Goal: Information Seeking & Learning: Learn about a topic

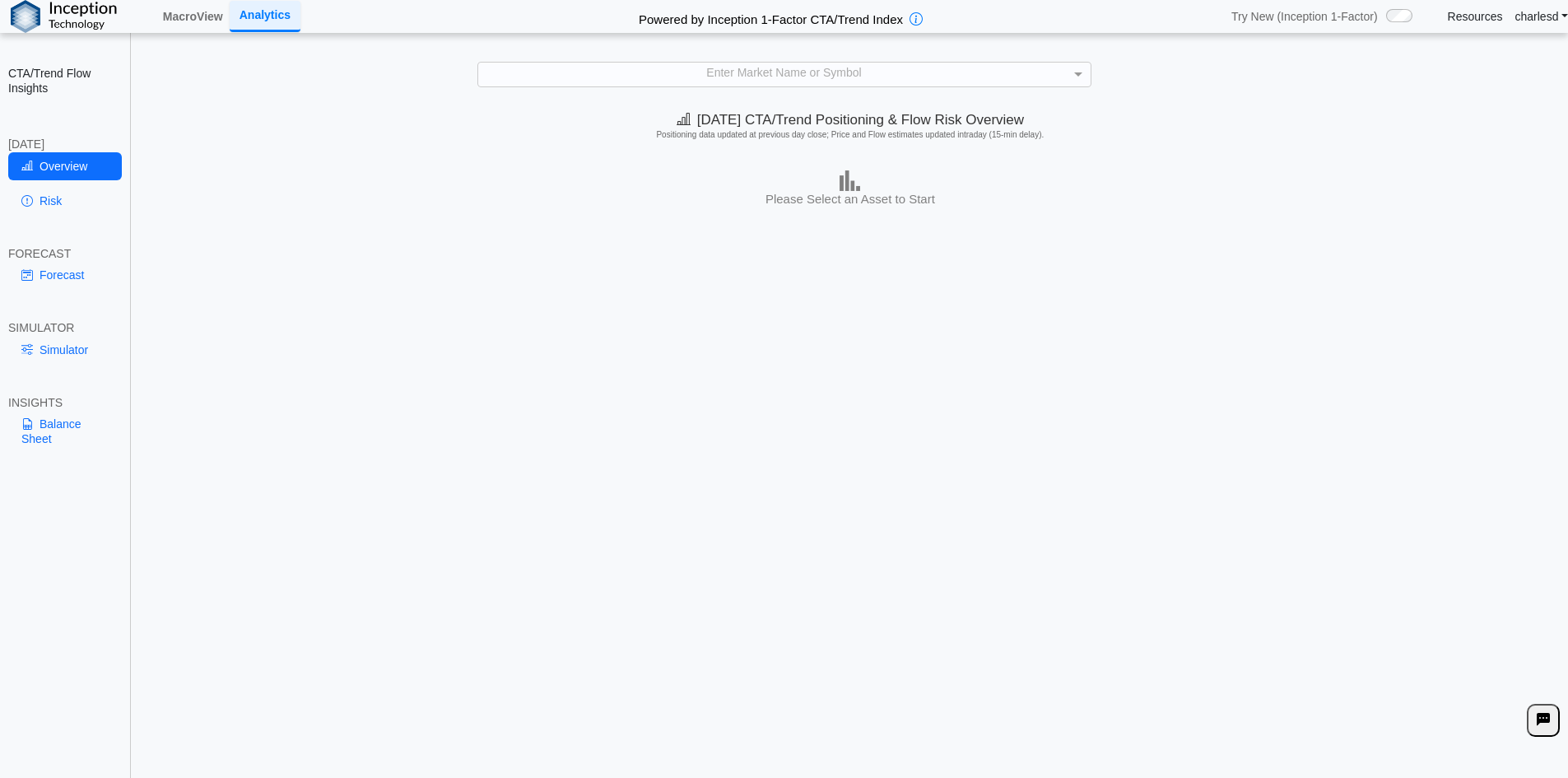
drag, startPoint x: 626, startPoint y: 339, endPoint x: 446, endPoint y: 276, distance: 190.7
click at [626, 339] on div "[DATE] CTA/Trend Positioning & Flow Risk Overview Positioning data updated at p…" at bounding box center [851, 441] width 1436 height 676
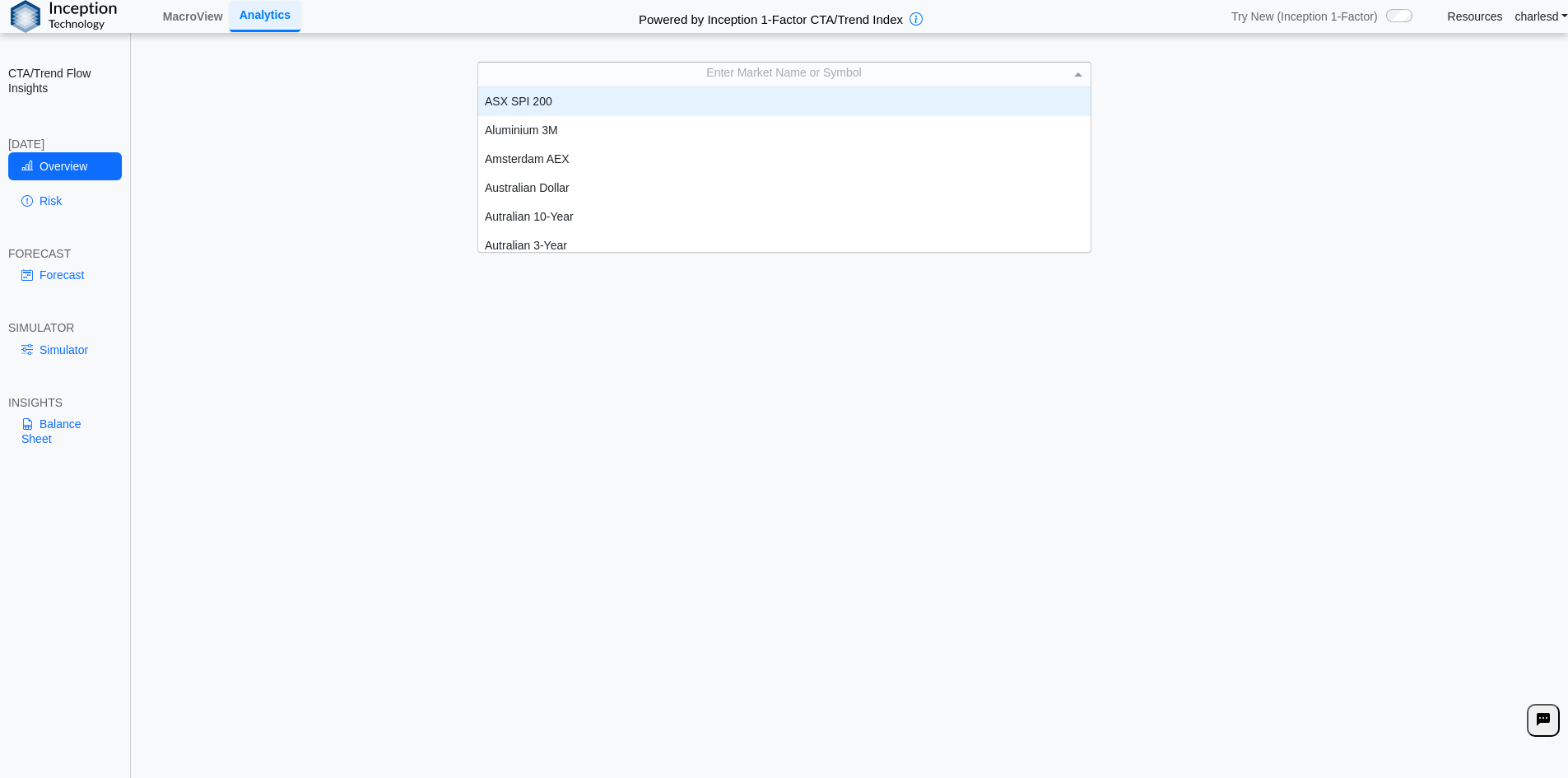
click at [780, 78] on div "Enter Market Name or Symbol" at bounding box center [784, 74] width 612 height 23
click at [194, 8] on link "MacroView" at bounding box center [192, 17] width 74 height 28
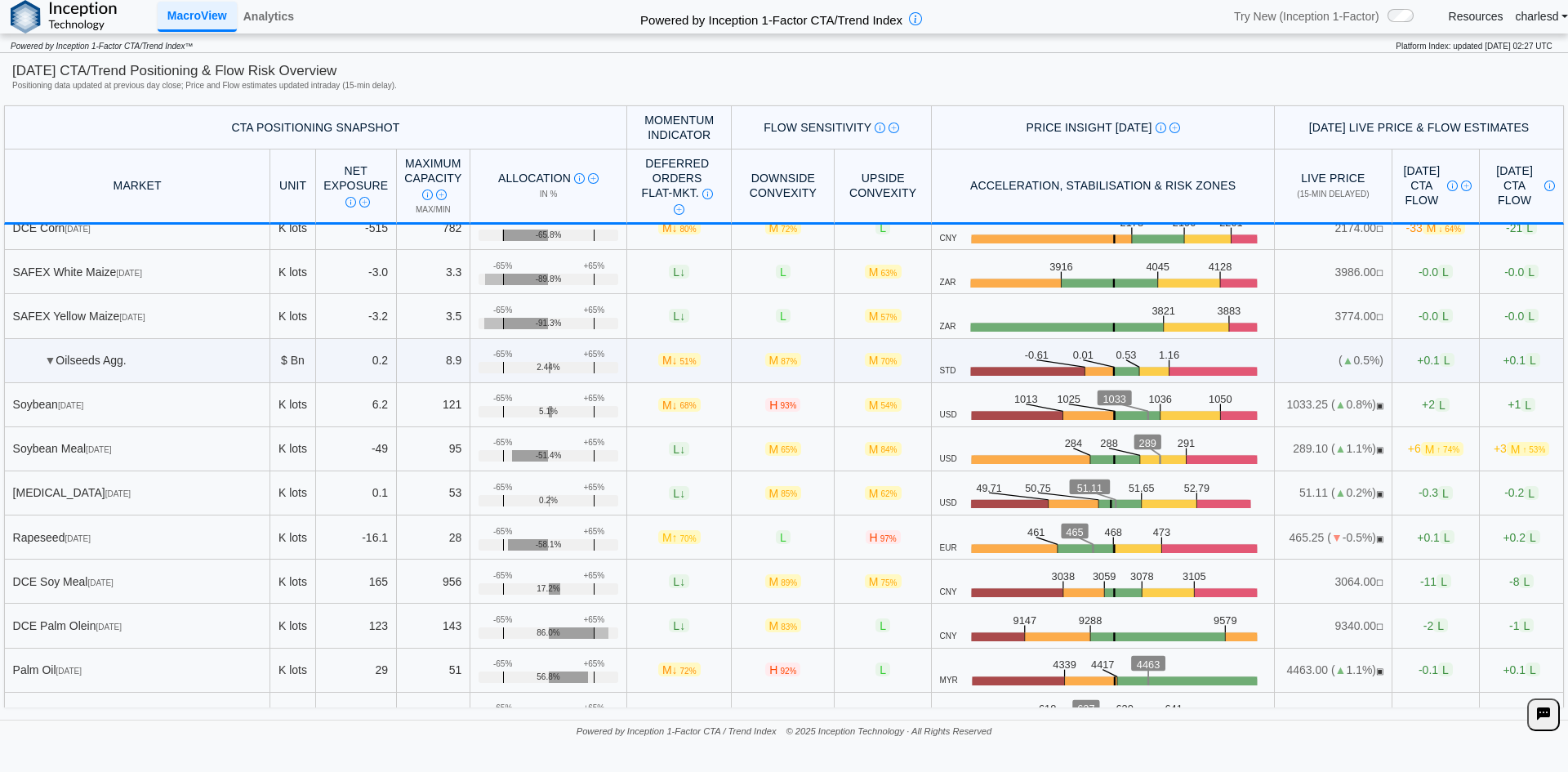
scroll to position [245, 0]
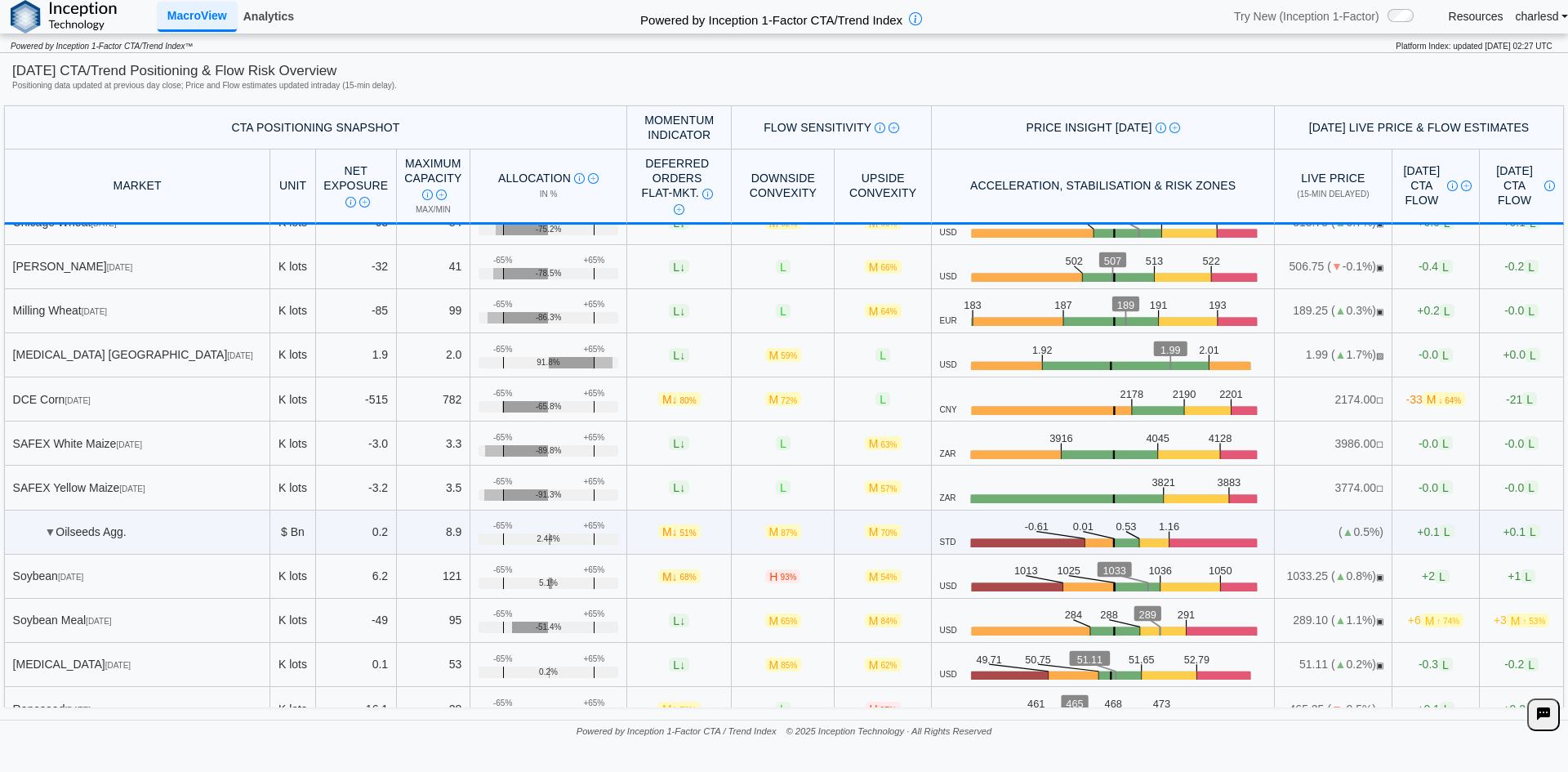
click at [268, 6] on link "Analytics" at bounding box center [268, 17] width 63 height 28
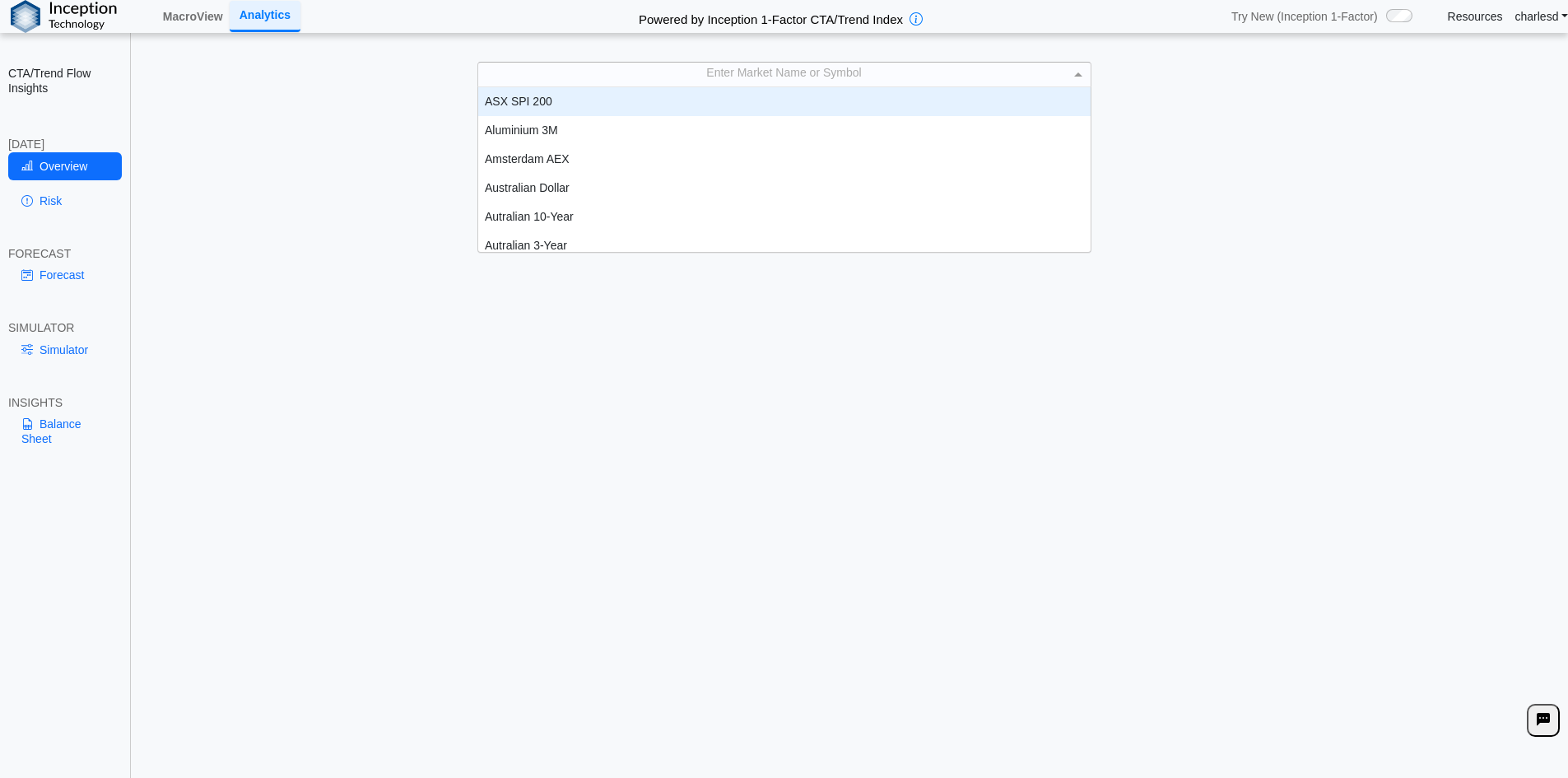
click at [684, 84] on div "Enter Market Name or Symbol" at bounding box center [784, 74] width 612 height 23
type input "***"
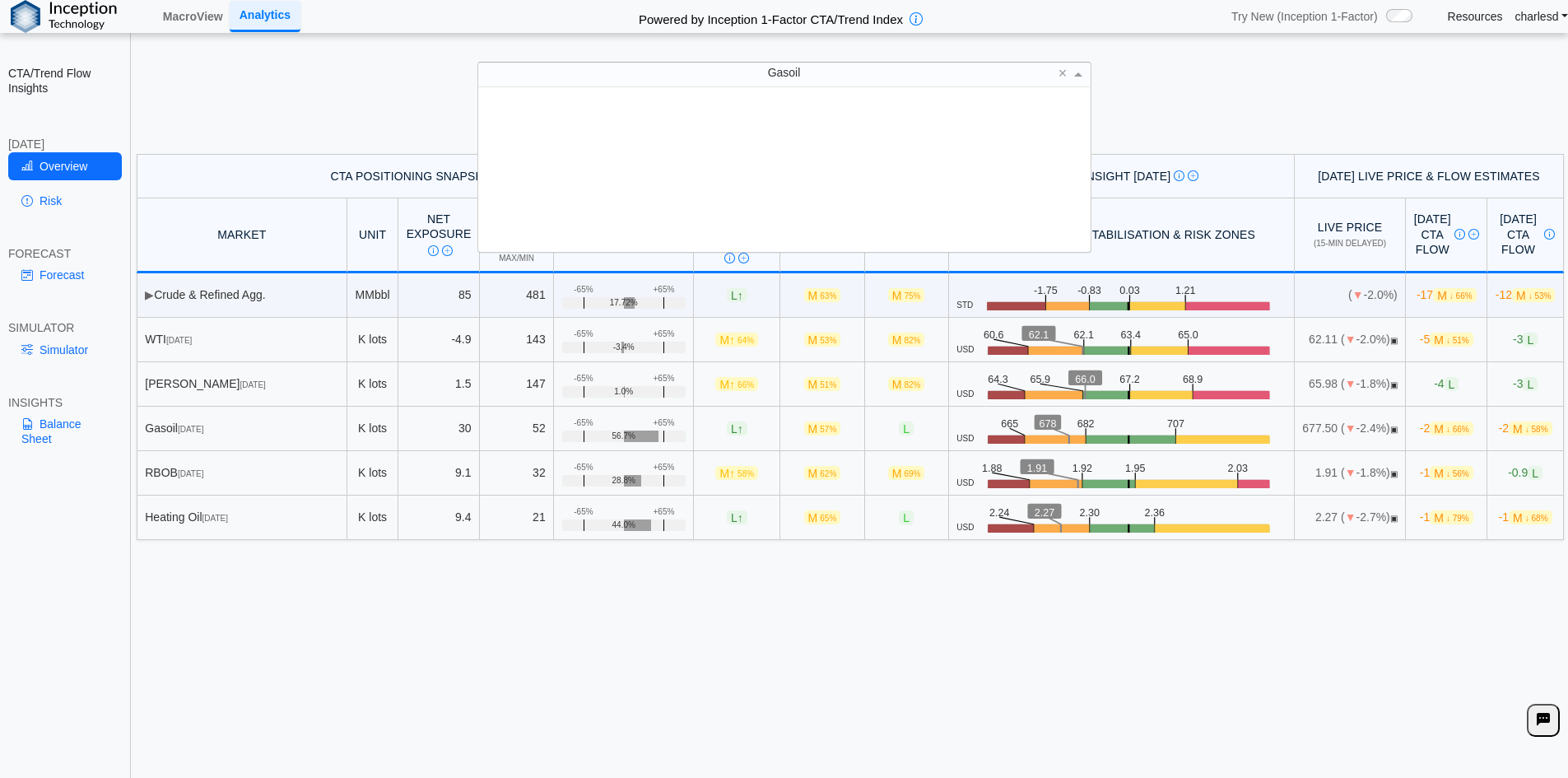
drag, startPoint x: 684, startPoint y: 79, endPoint x: 659, endPoint y: 78, distance: 25.0
click at [683, 80] on div "Gasoil" at bounding box center [784, 74] width 612 height 23
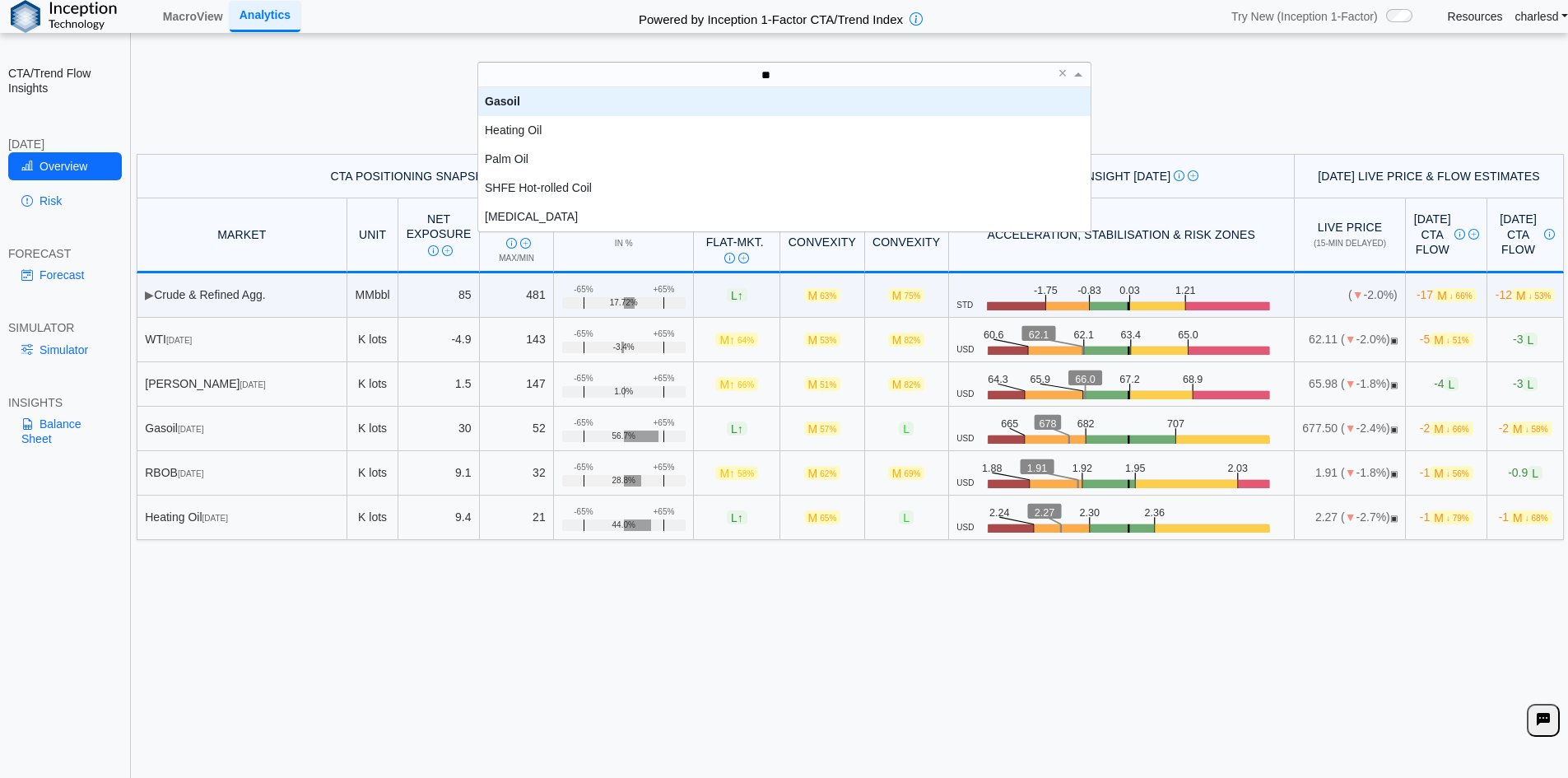
type input "***"
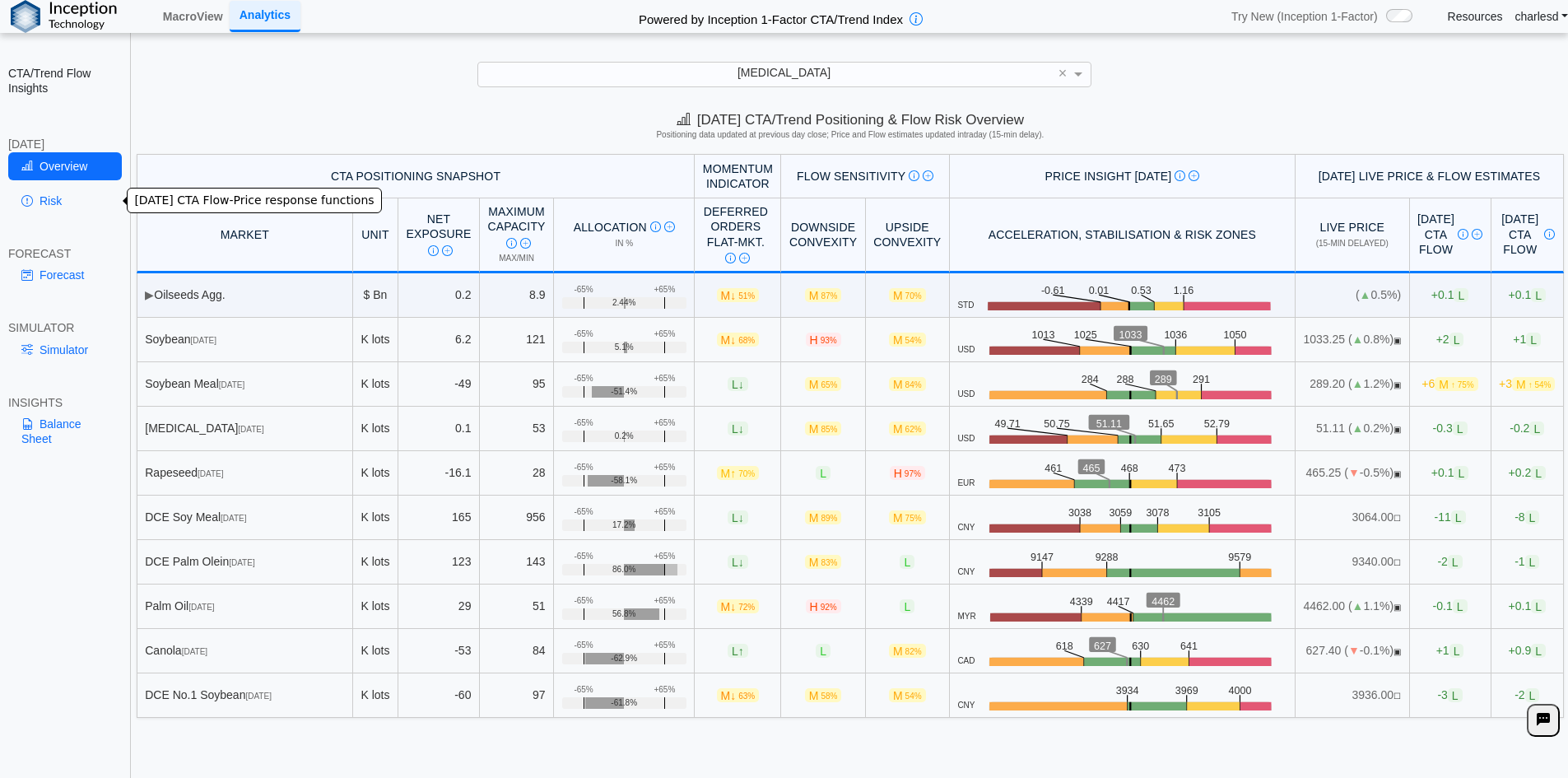
click at [56, 208] on link "Risk" at bounding box center [65, 201] width 113 height 28
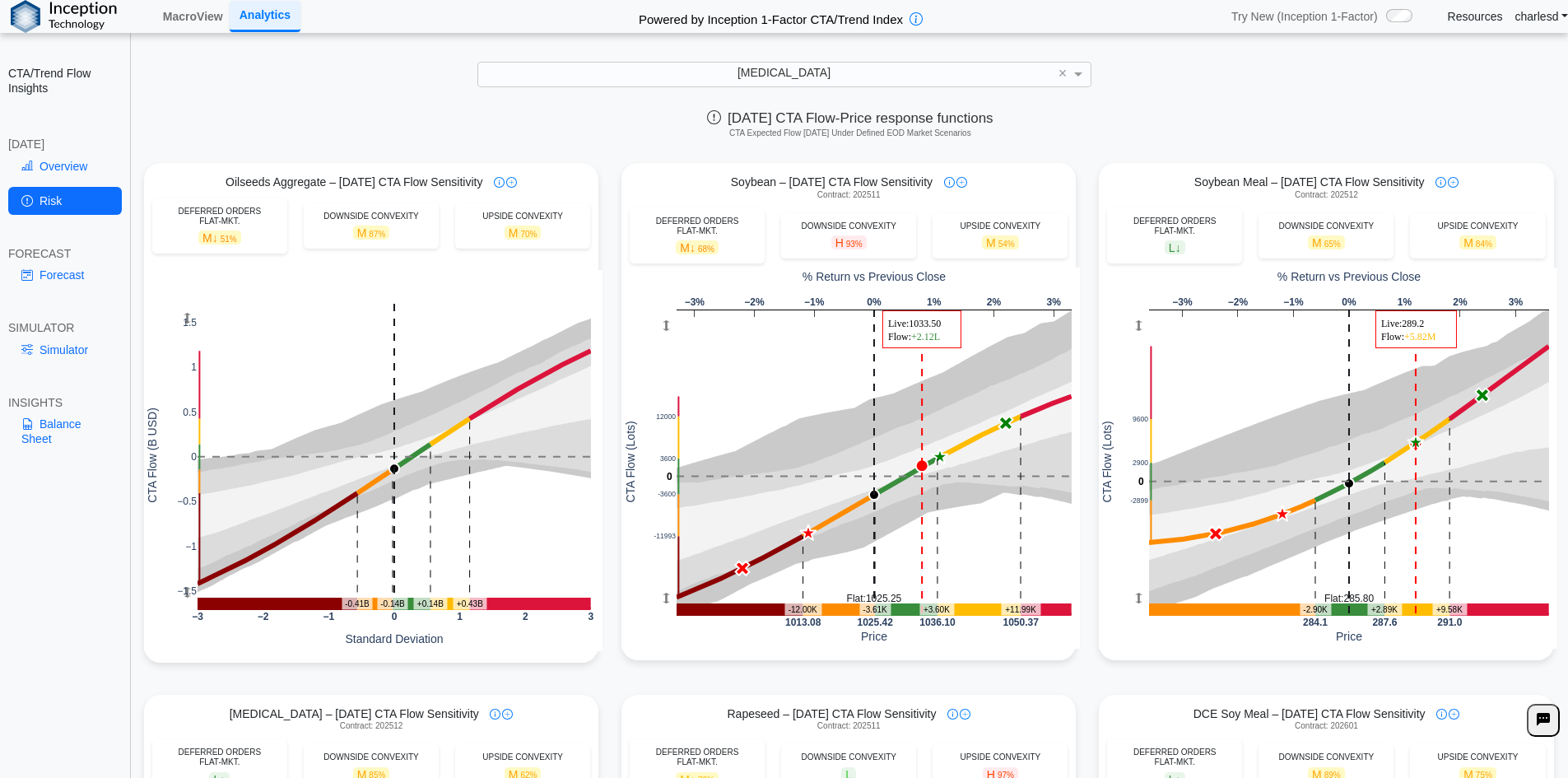
scroll to position [0, 0]
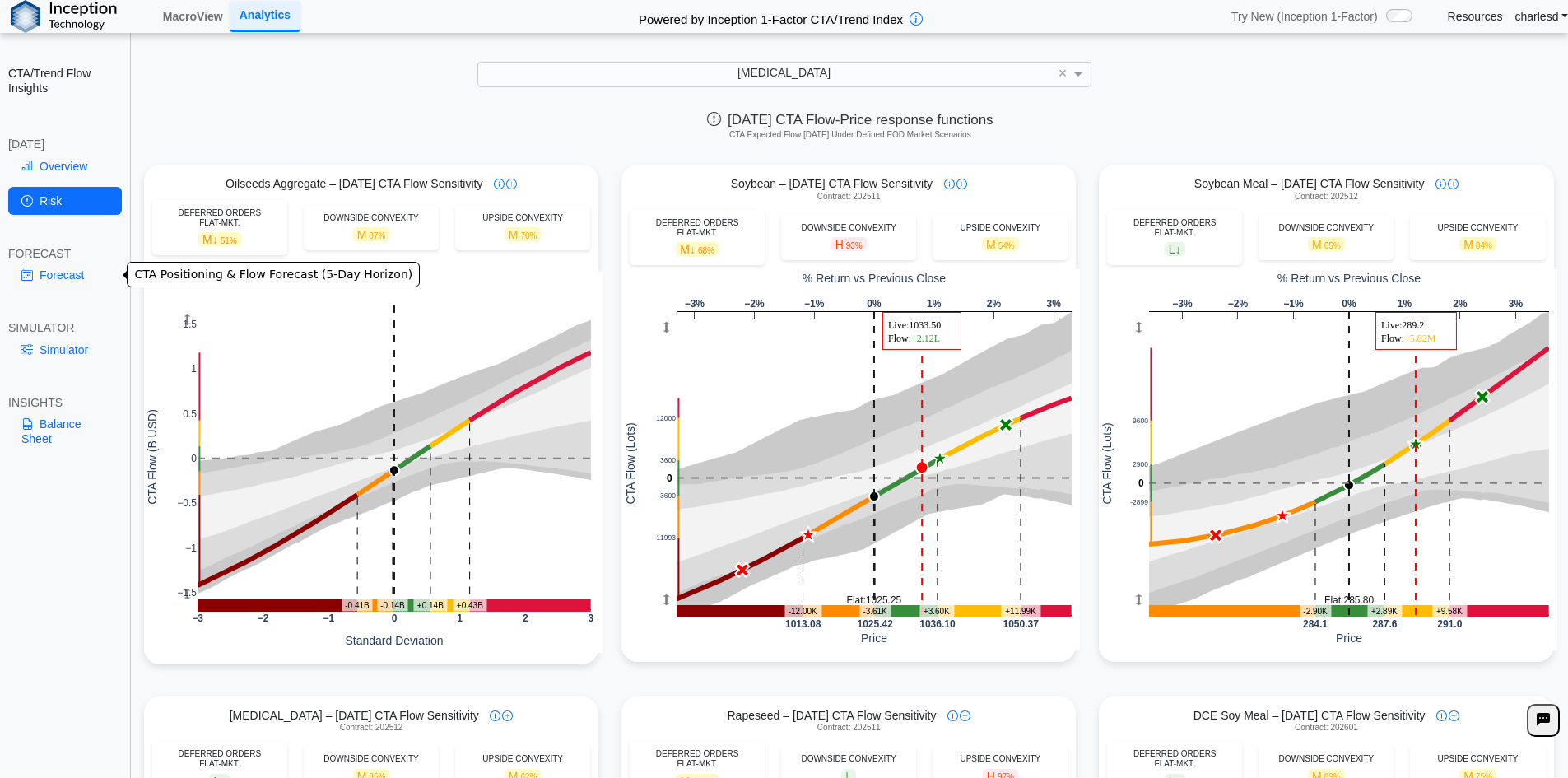
click at [56, 271] on link "Forecast" at bounding box center [65, 275] width 113 height 28
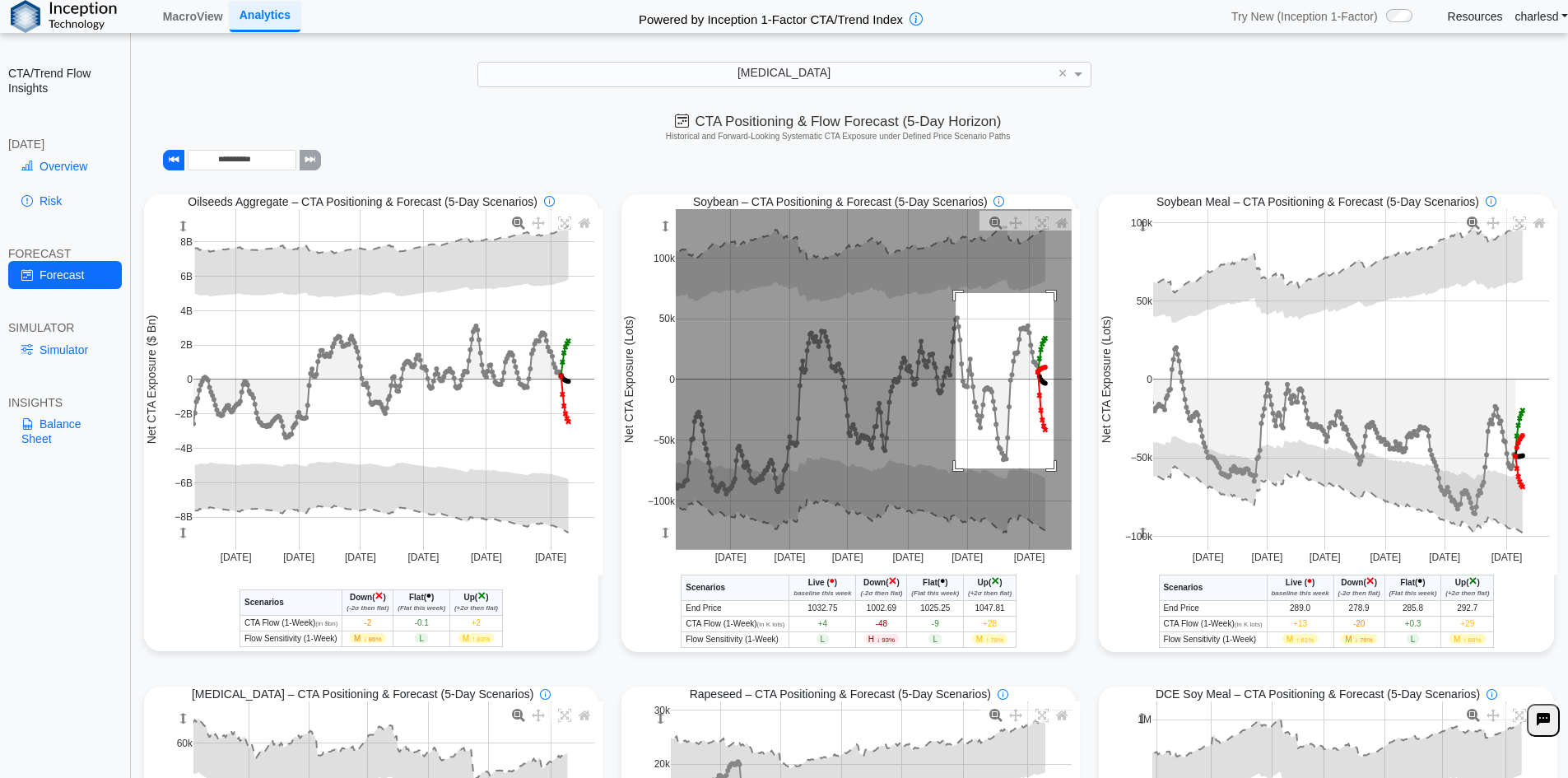
drag, startPoint x: 950, startPoint y: 295, endPoint x: 1047, endPoint y: 473, distance: 202.7
click at [1047, 473] on rect at bounding box center [874, 379] width 396 height 341
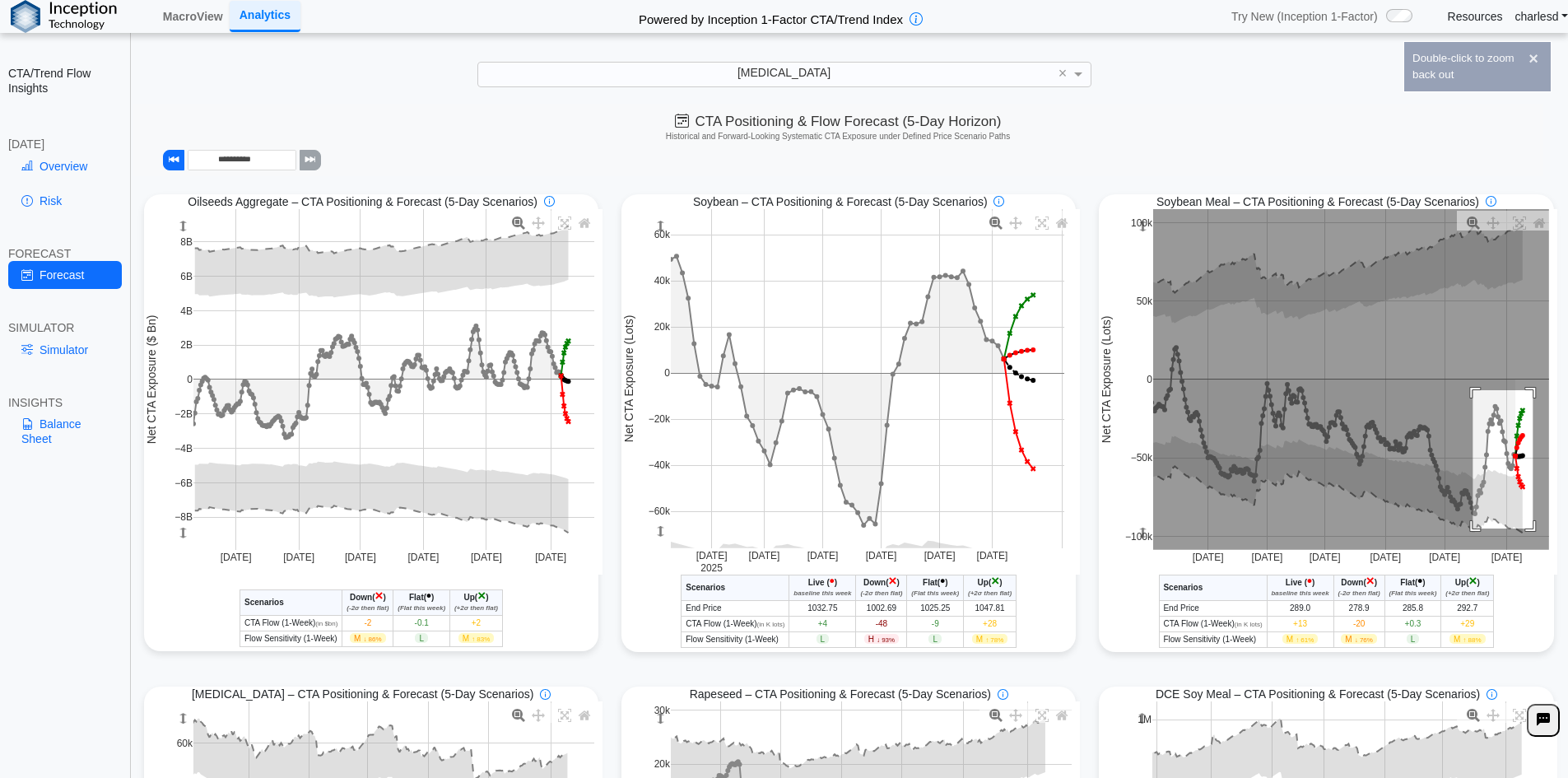
drag, startPoint x: 1498, startPoint y: 470, endPoint x: 1525, endPoint y: 530, distance: 65.8
click at [1525, 530] on rect at bounding box center [1351, 379] width 396 height 341
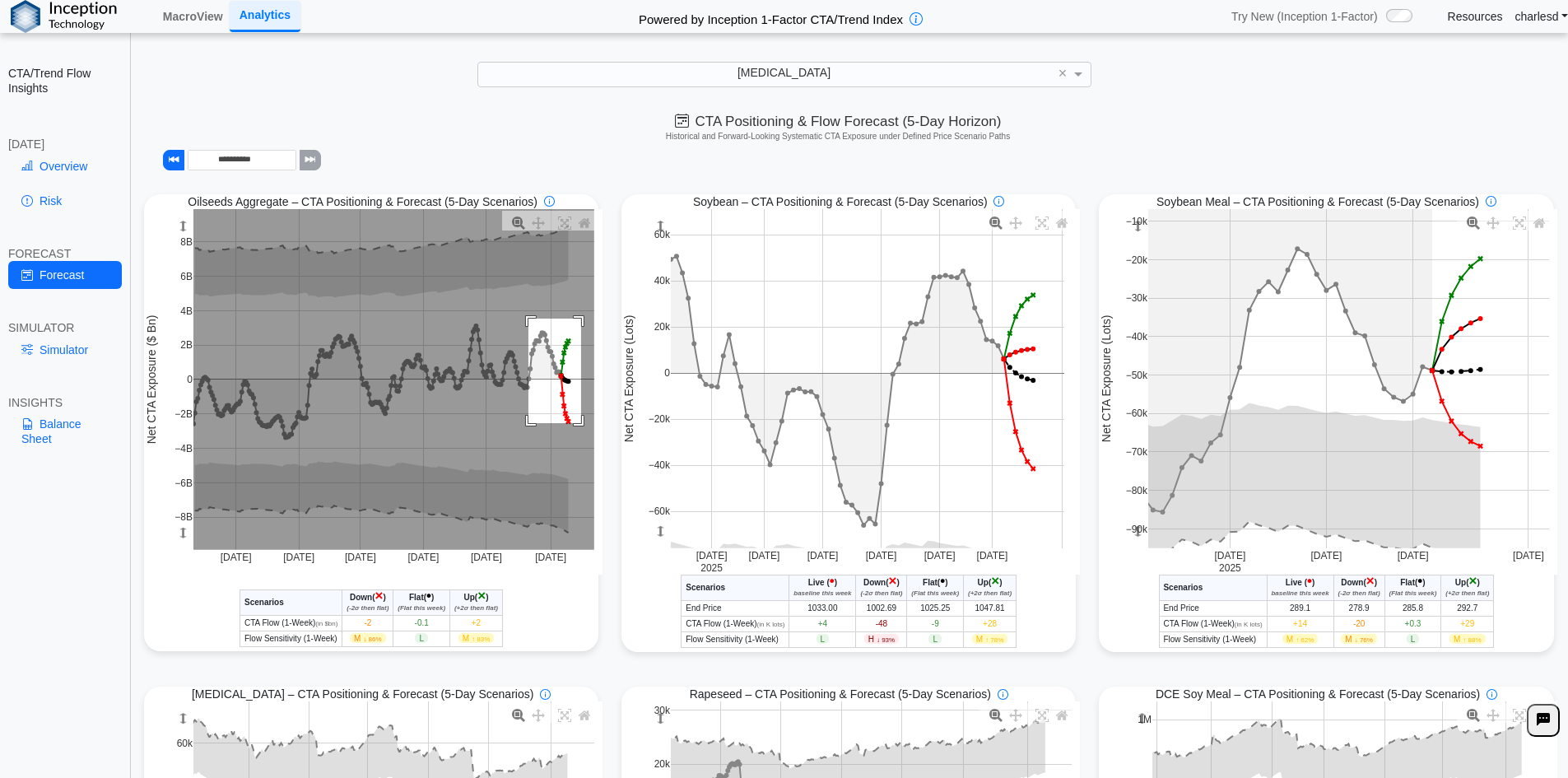
drag, startPoint x: 526, startPoint y: 320, endPoint x: 593, endPoint y: 446, distance: 142.7
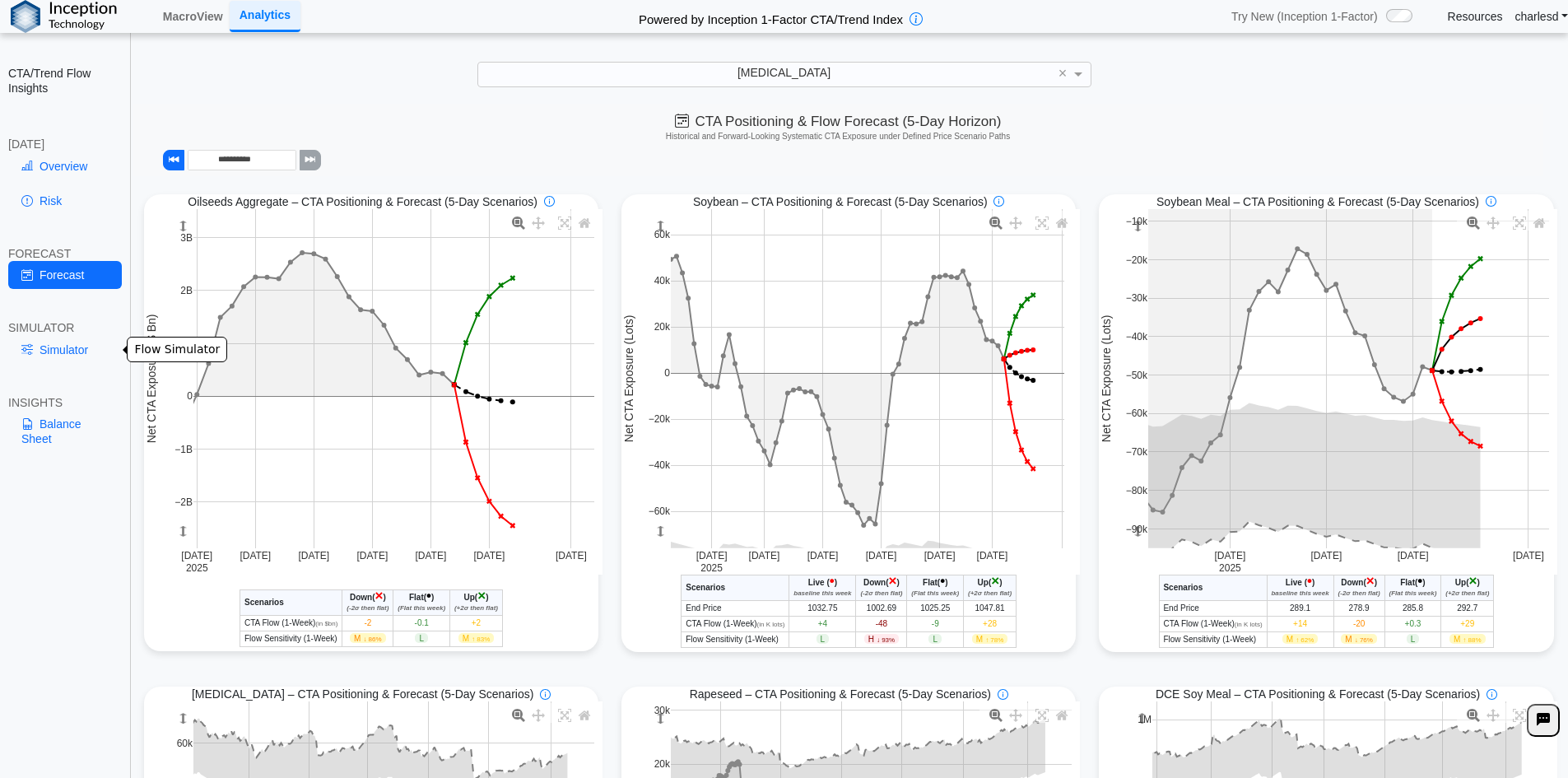
click at [61, 352] on link "Simulator" at bounding box center [65, 350] width 113 height 28
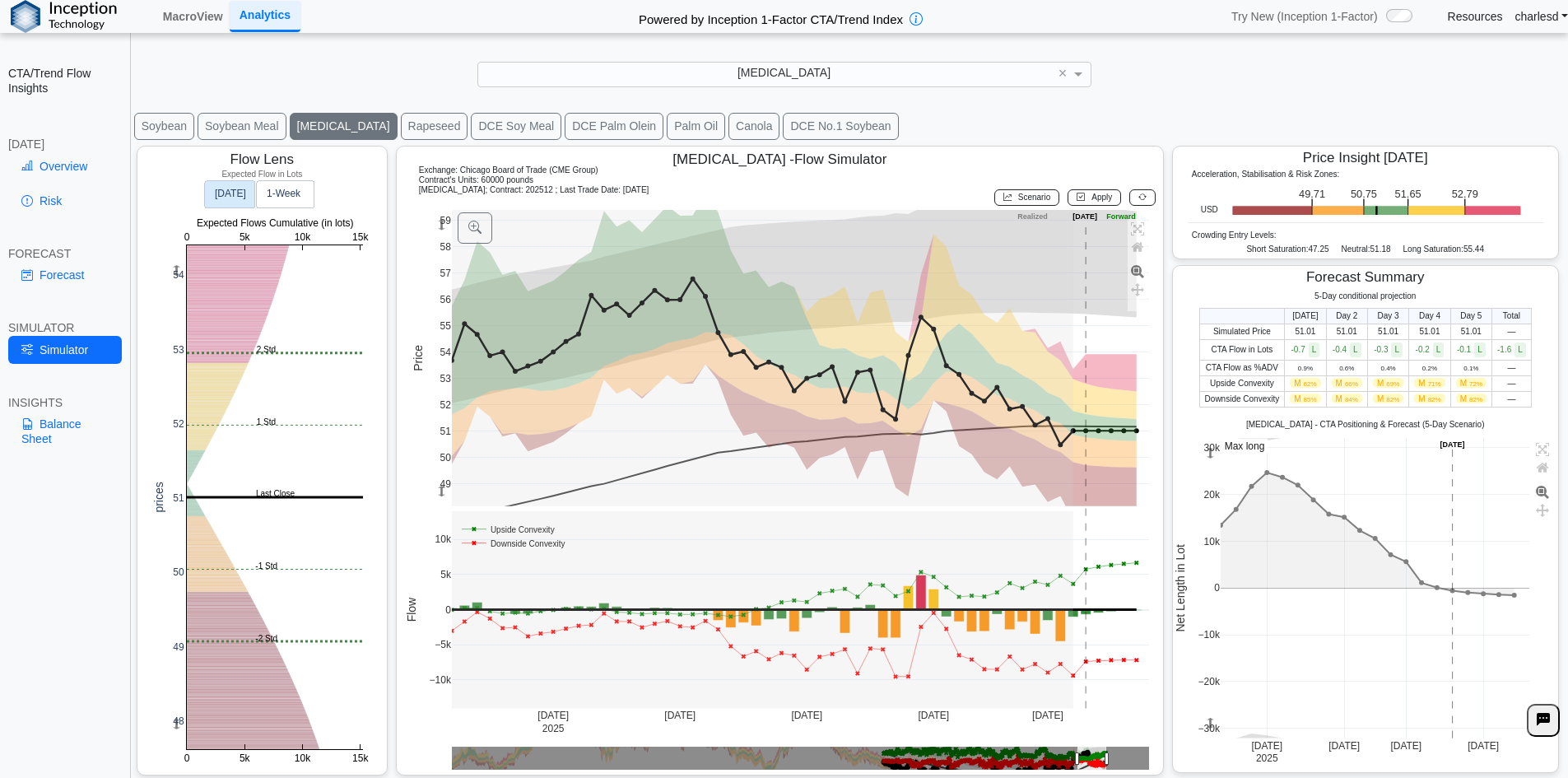
scroll to position [23, 0]
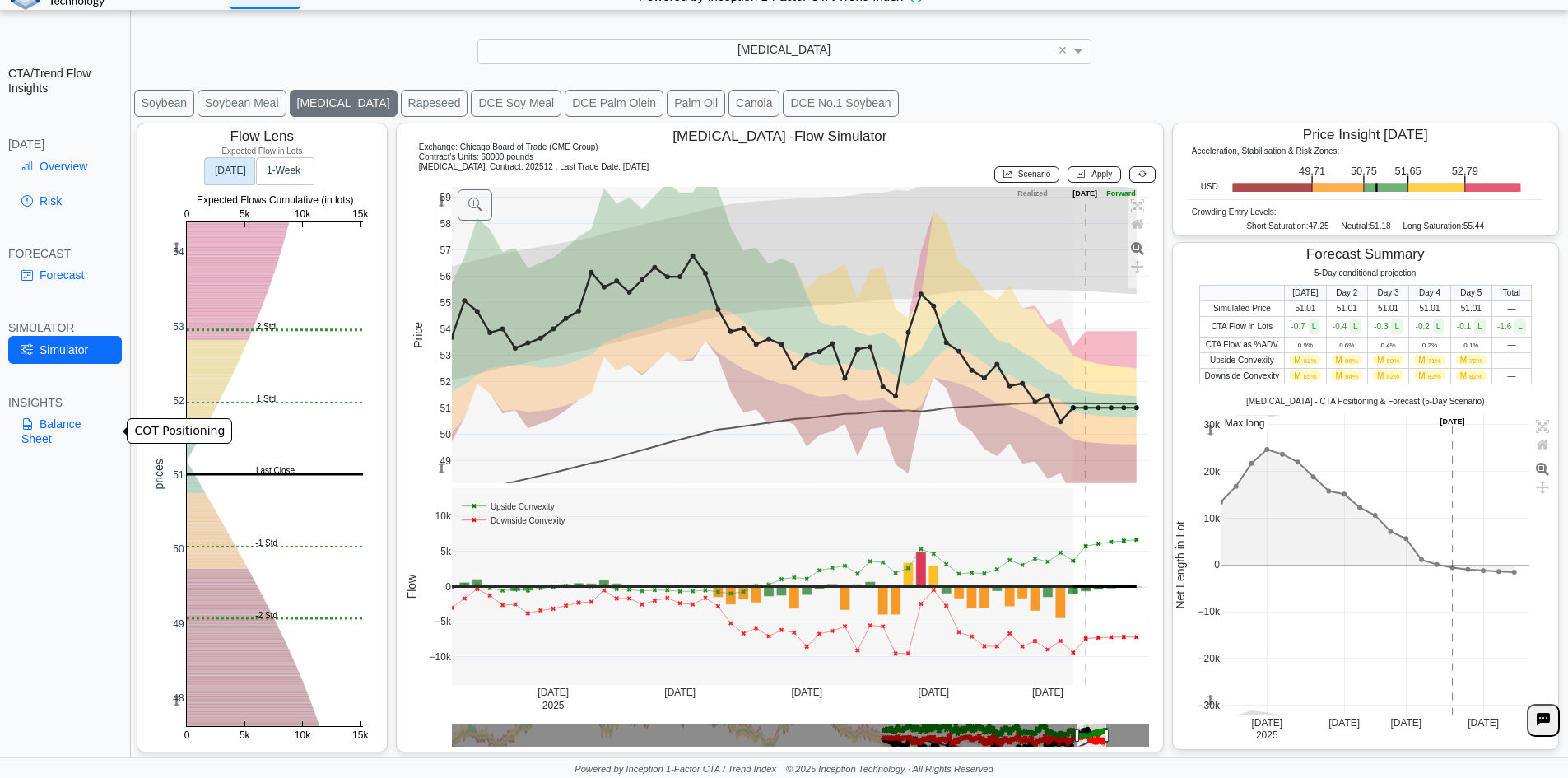
click at [93, 432] on link "Balance Sheet" at bounding box center [65, 432] width 113 height 43
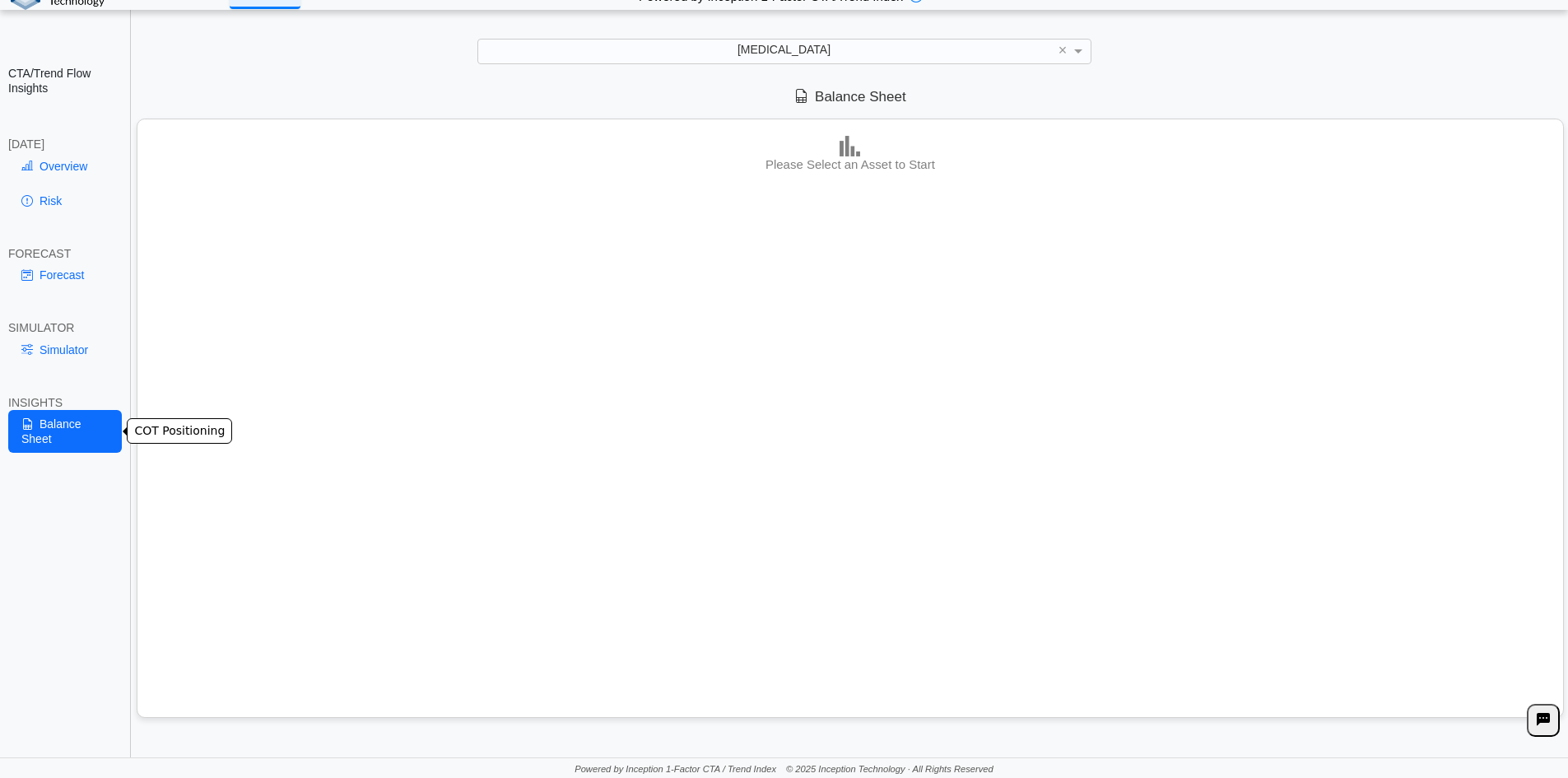
scroll to position [0, 0]
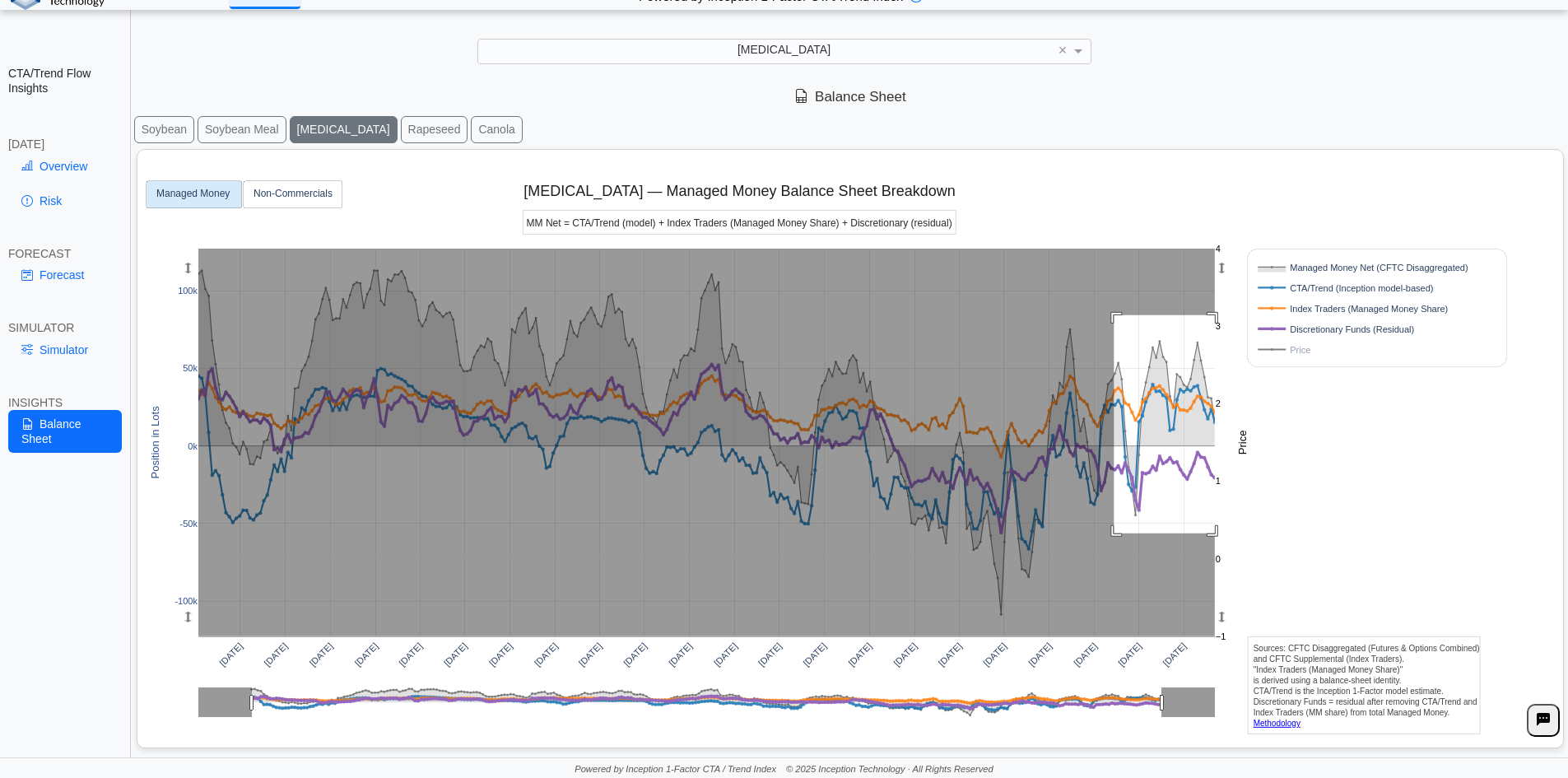
drag, startPoint x: 1115, startPoint y: 315, endPoint x: 1237, endPoint y: 536, distance: 252.4
click at [1237, 536] on div "Apr 2020 Jul 2020 Oct 2020 Jan 2021 Apr 2021 Jul 2021 Oct 2021 Jan 2022 Apr 202…" at bounding box center [844, 445] width 1400 height 591
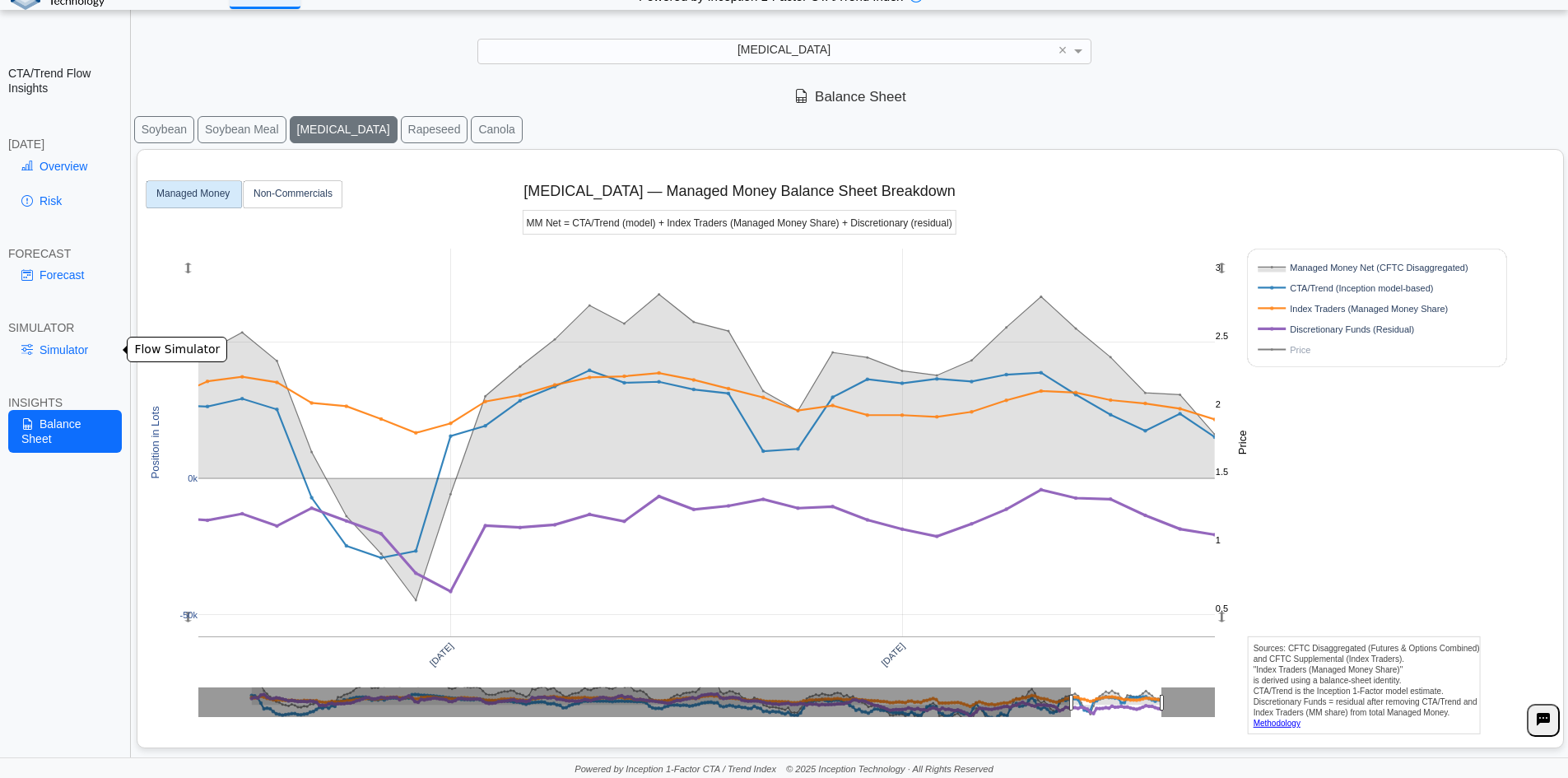
click at [46, 347] on link "Simulator" at bounding box center [65, 350] width 113 height 28
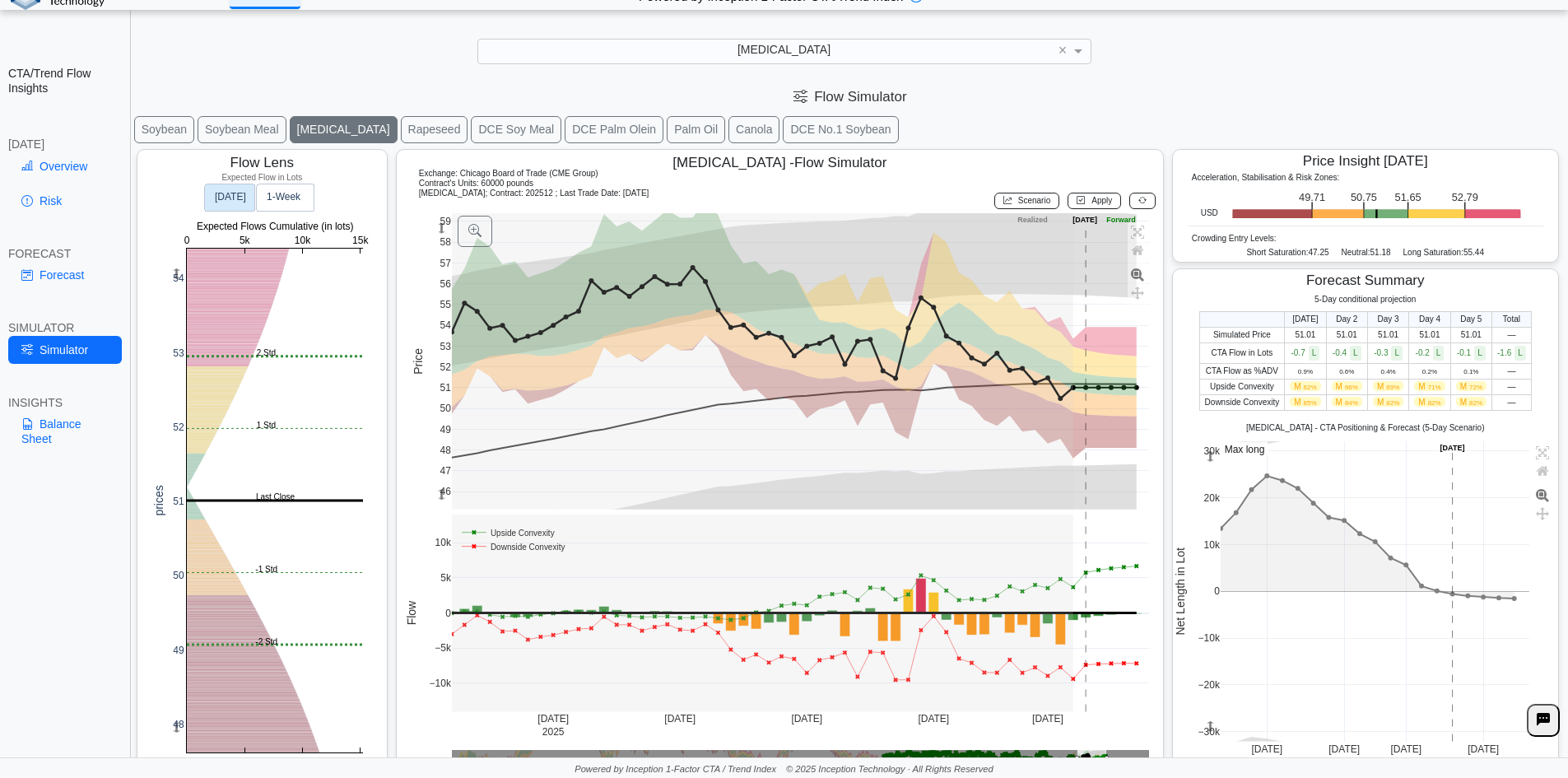
drag, startPoint x: 437, startPoint y: 489, endPoint x: 426, endPoint y: 426, distance: 64.0
click at [426, 426] on div "49 50 51 52 53 54 55 56 57 58 59 48 46 47 Jul 14 2025 Jul 28 Aug 11 Aug 25 Sep …" at bounding box center [776, 494] width 745 height 560
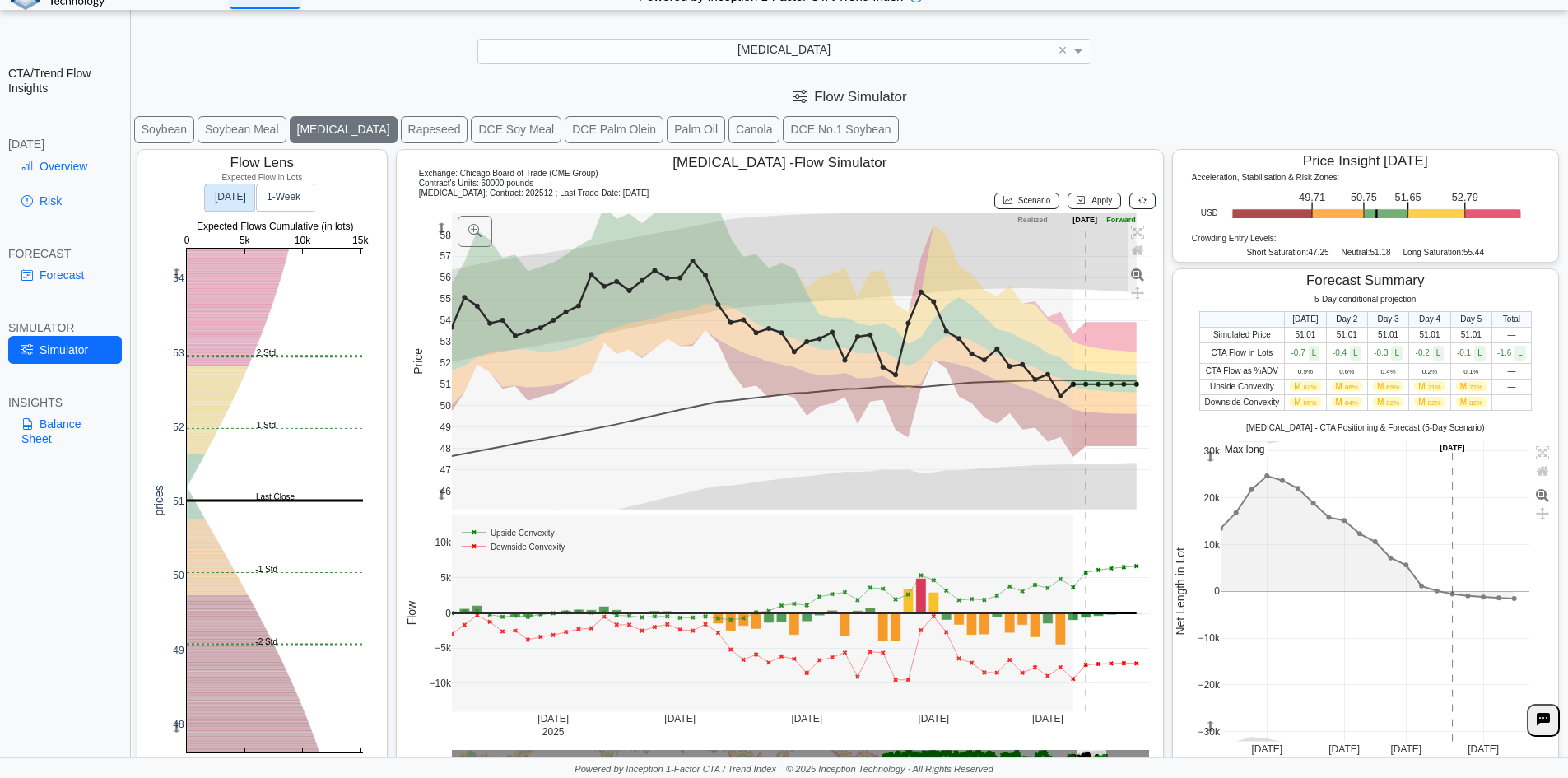
click at [440, 217] on rect at bounding box center [441, 228] width 13 height 29
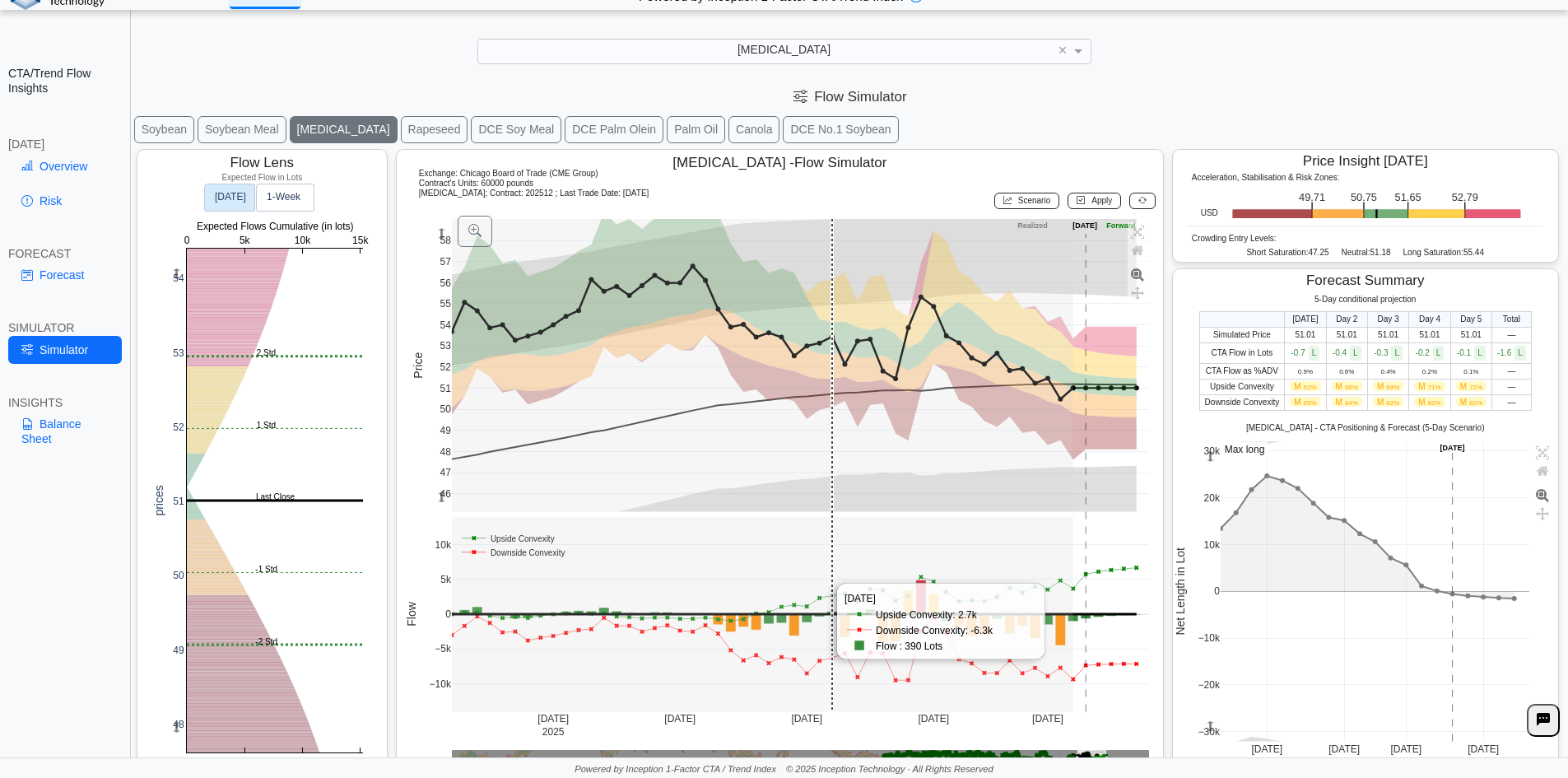
scroll to position [27, 0]
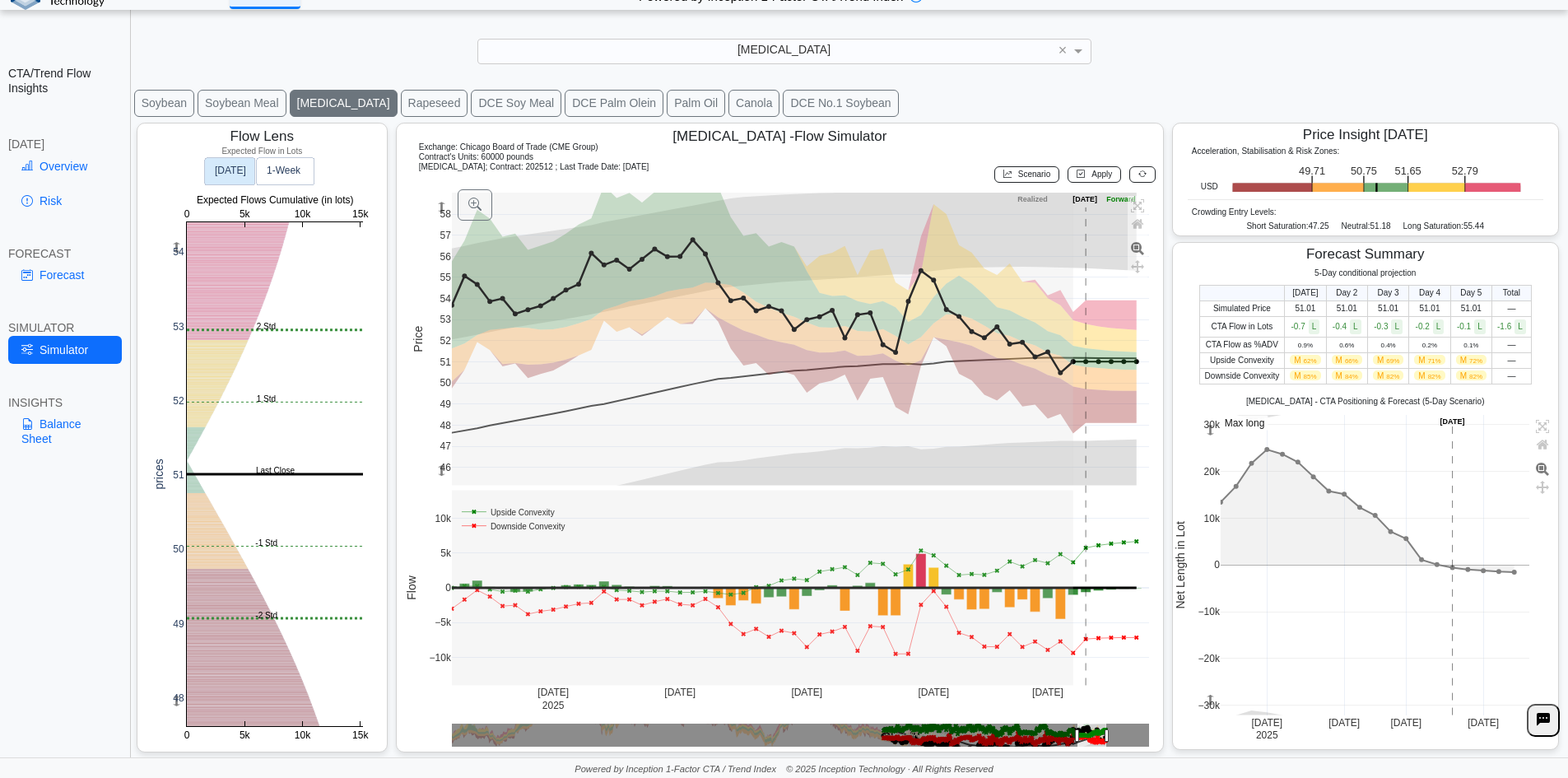
click at [154, 97] on button "Soybean" at bounding box center [164, 103] width 60 height 27
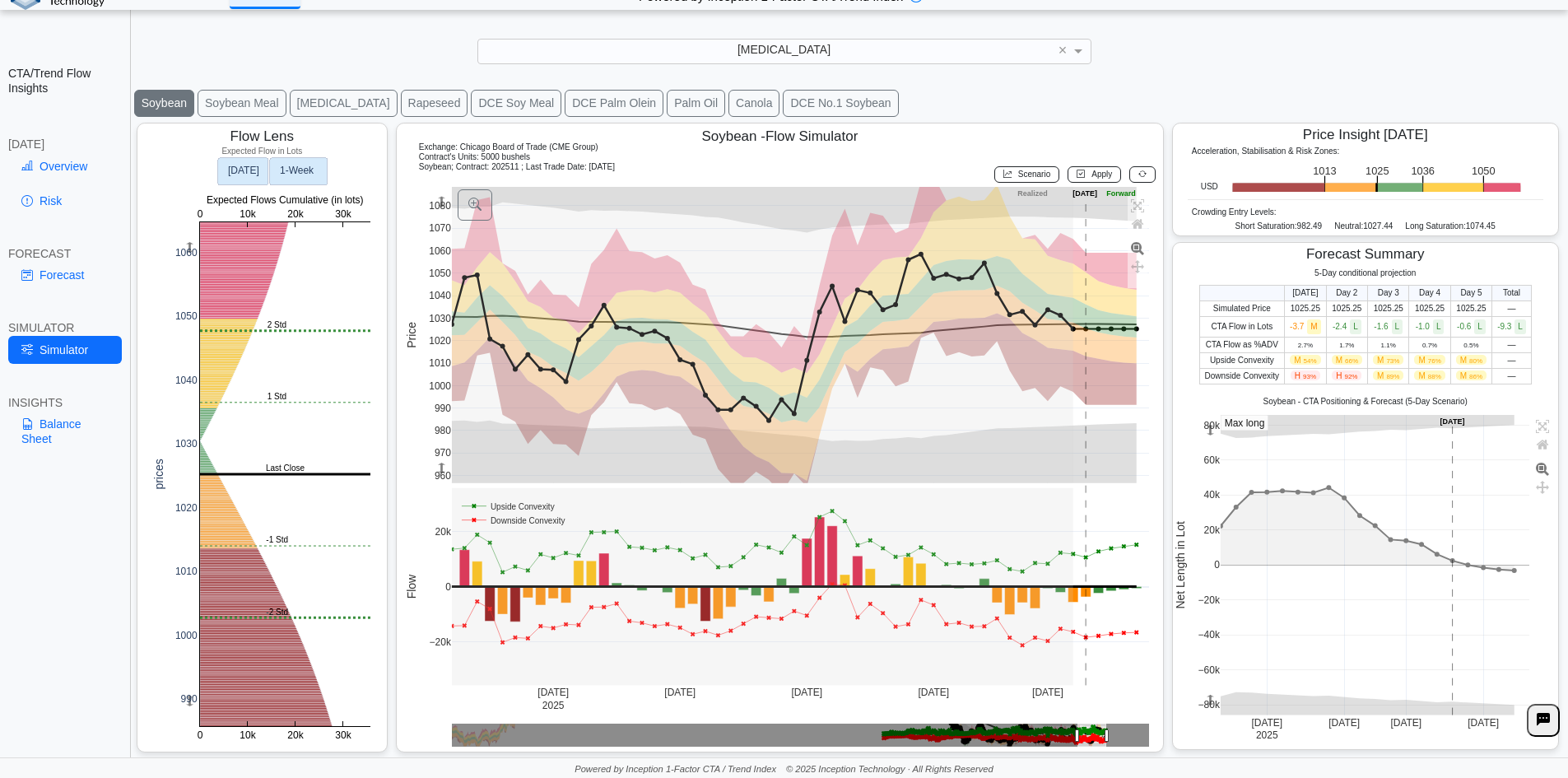
click at [307, 174] on text "1‑Week" at bounding box center [297, 171] width 35 height 12
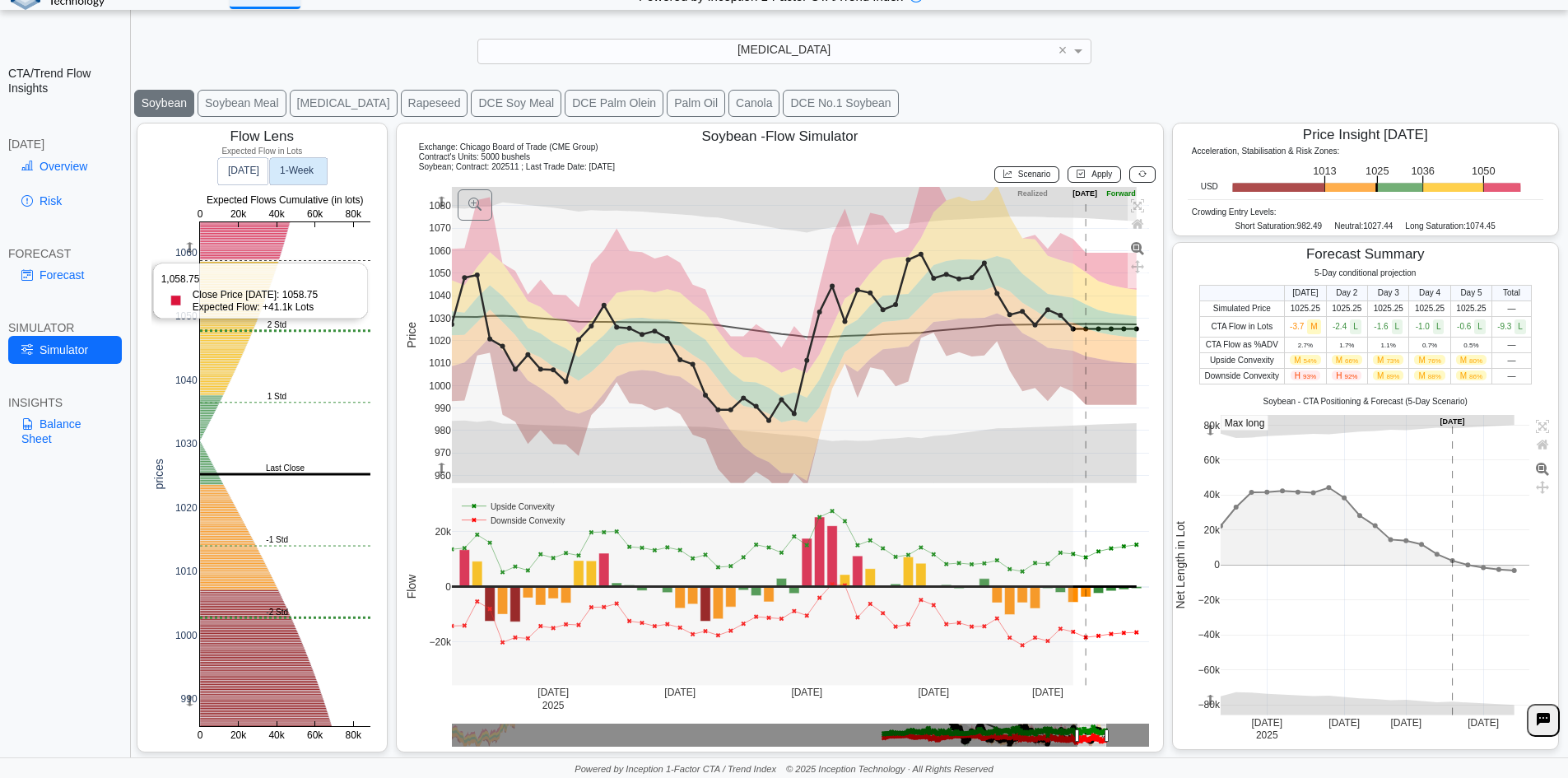
click at [303, 260] on rect at bounding box center [285, 474] width 170 height 503
